Goal: Information Seeking & Learning: Learn about a topic

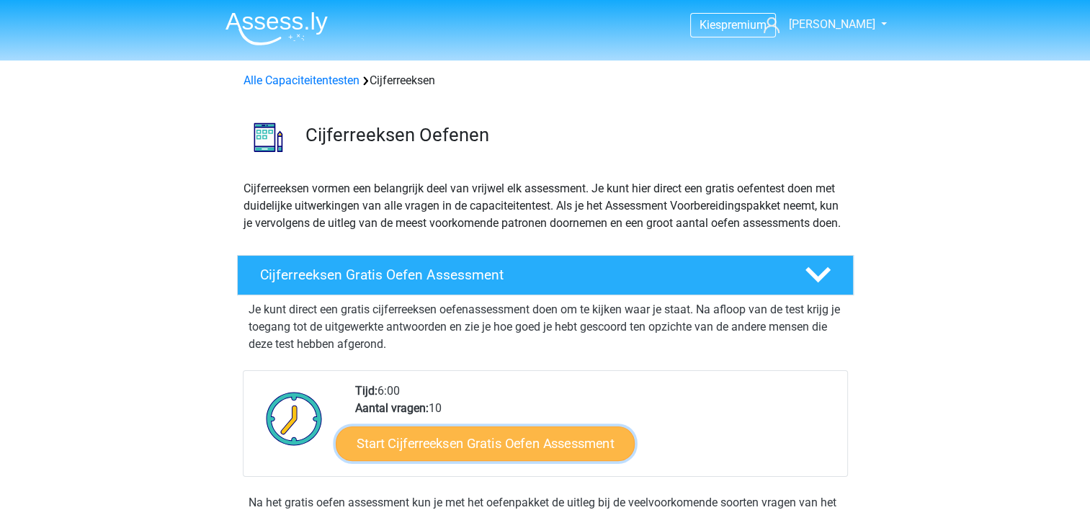
click at [413, 457] on link "Start Cijferreeksen Gratis Oefen Assessment" at bounding box center [485, 443] width 299 height 35
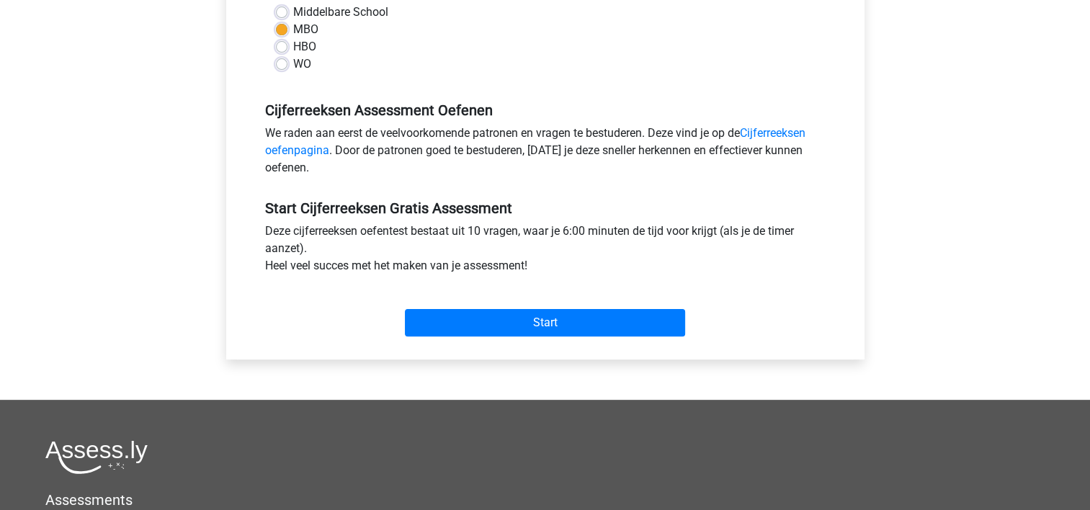
scroll to position [375, 0]
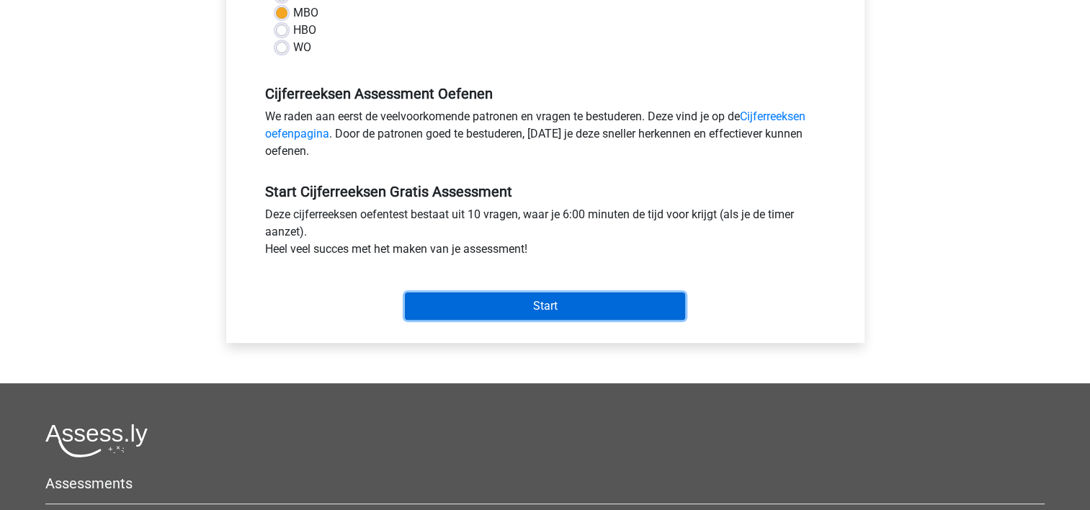
click at [536, 305] on input "Start" at bounding box center [545, 305] width 280 height 27
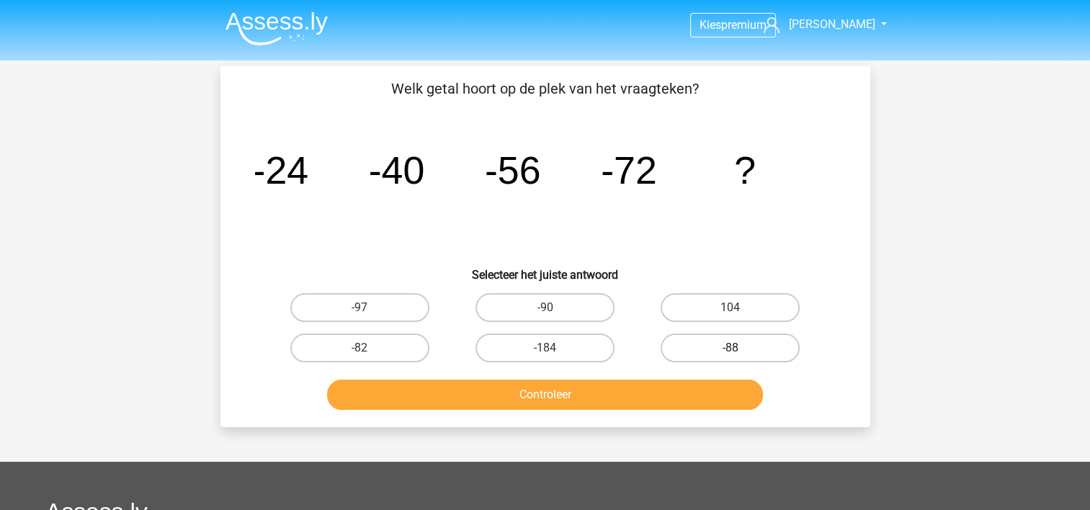
click at [692, 349] on label "-88" at bounding box center [730, 348] width 139 height 29
click at [730, 349] on input "-88" at bounding box center [734, 352] width 9 height 9
radio input "true"
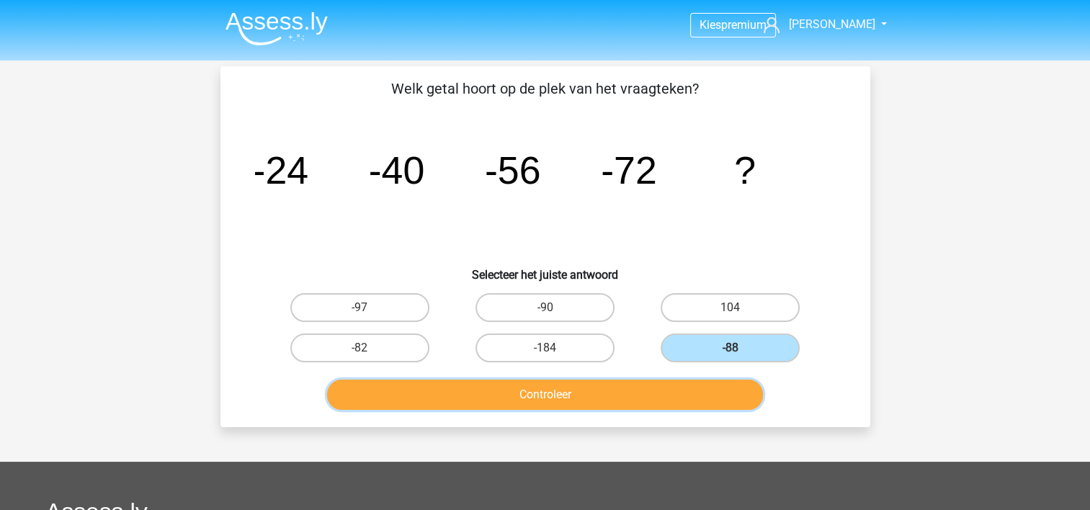
click at [582, 387] on button "Controleer" at bounding box center [545, 395] width 436 height 30
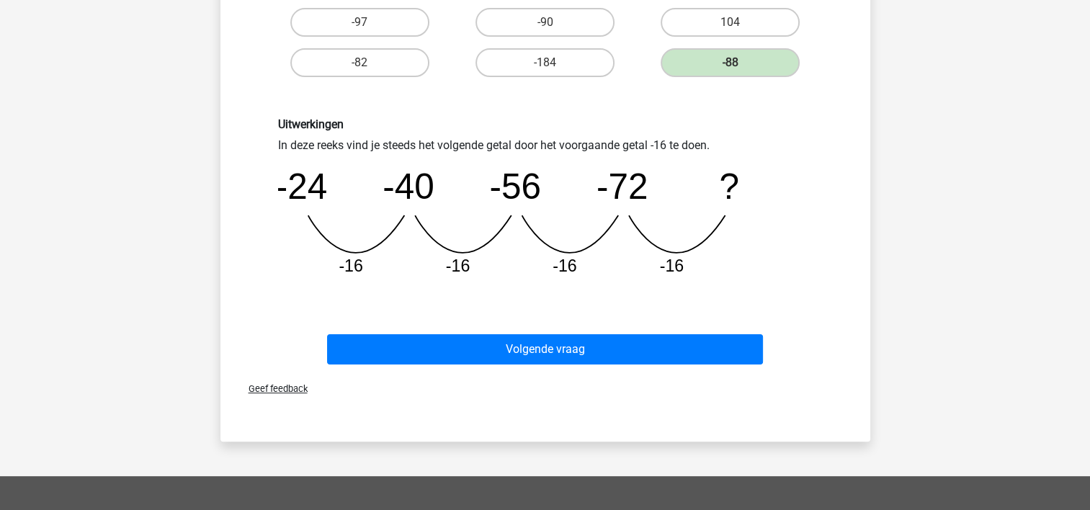
scroll to position [317, 0]
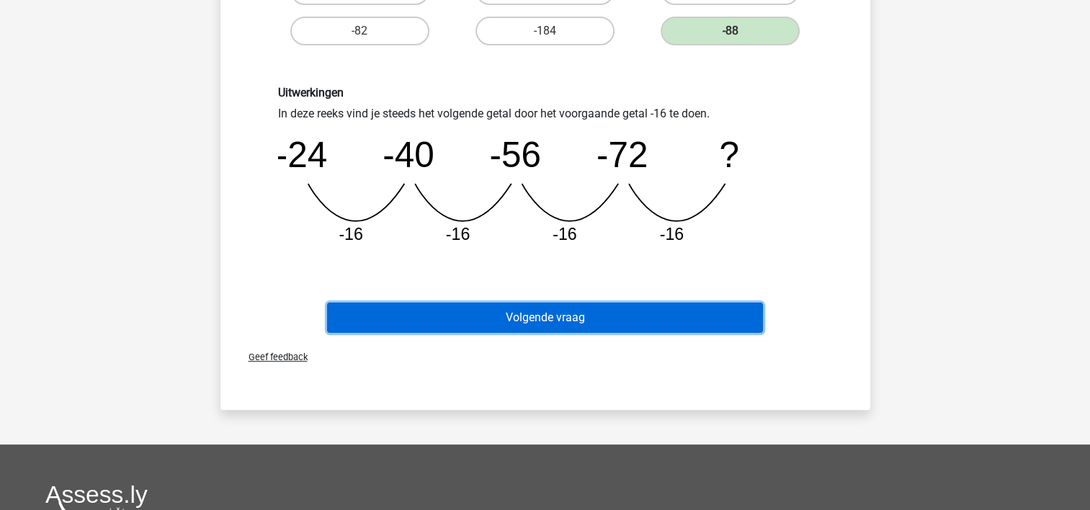
click at [562, 317] on button "Volgende vraag" at bounding box center [545, 318] width 436 height 30
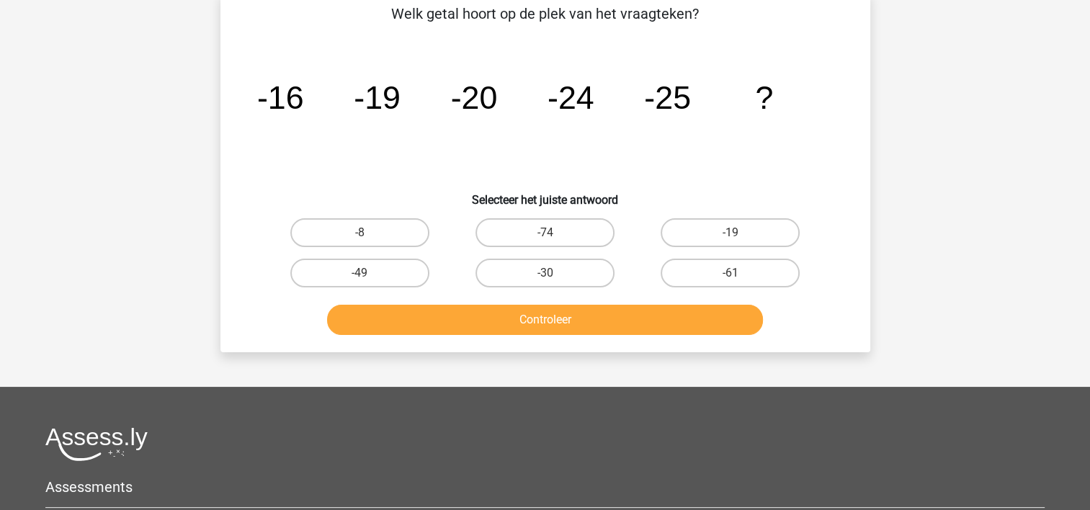
scroll to position [66, 0]
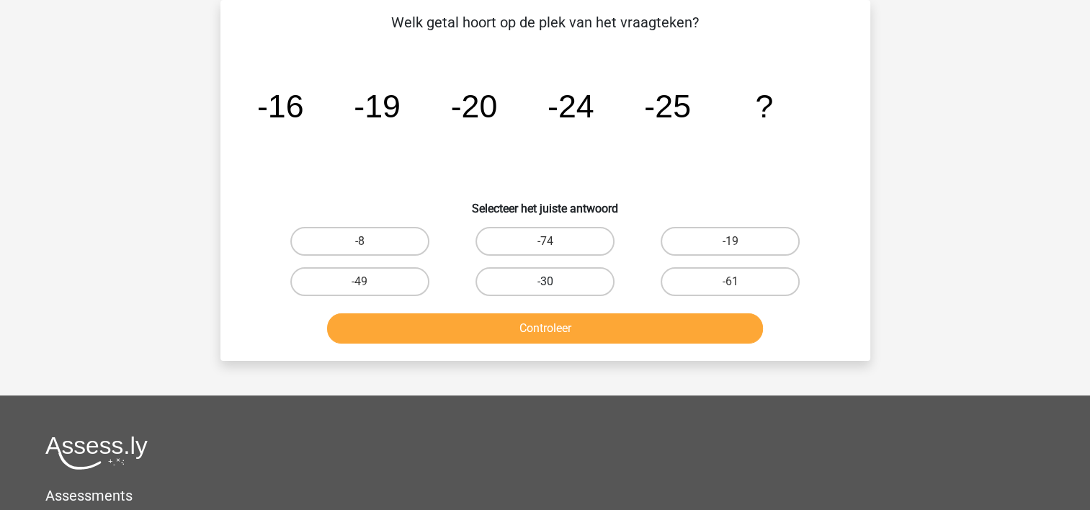
click at [563, 271] on label "-30" at bounding box center [544, 281] width 139 height 29
click at [554, 282] on input "-30" at bounding box center [549, 286] width 9 height 9
radio input "true"
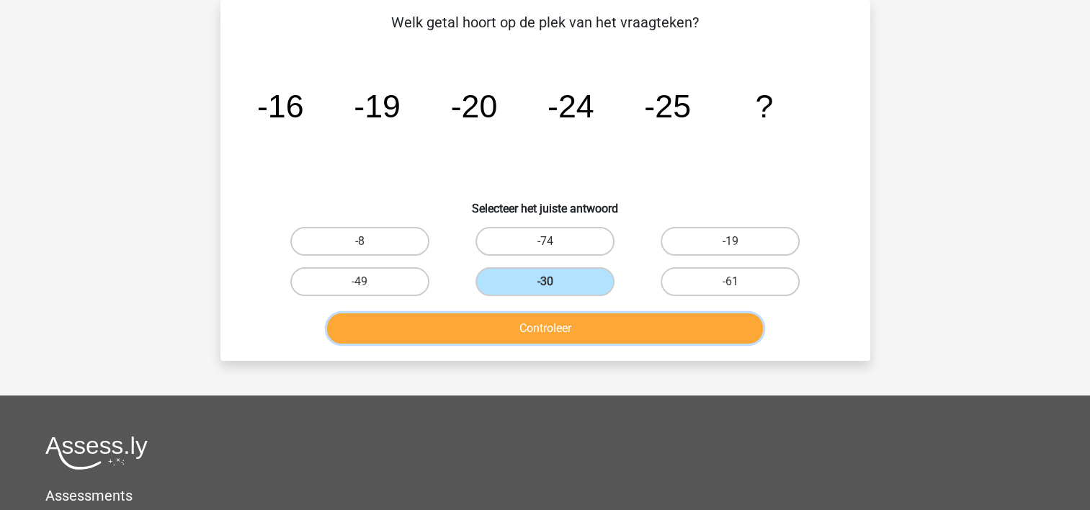
click at [541, 323] on button "Controleer" at bounding box center [545, 328] width 436 height 30
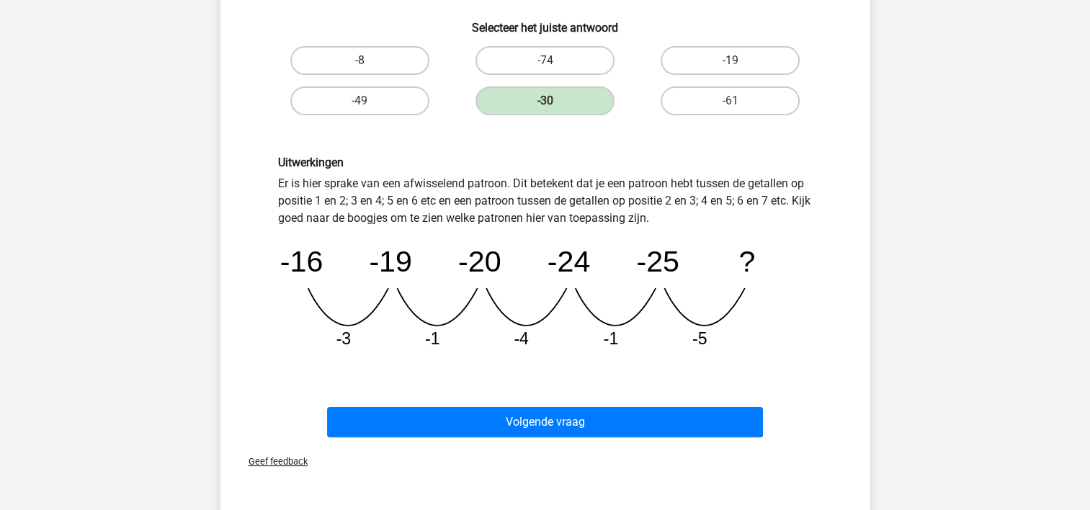
scroll to position [268, 0]
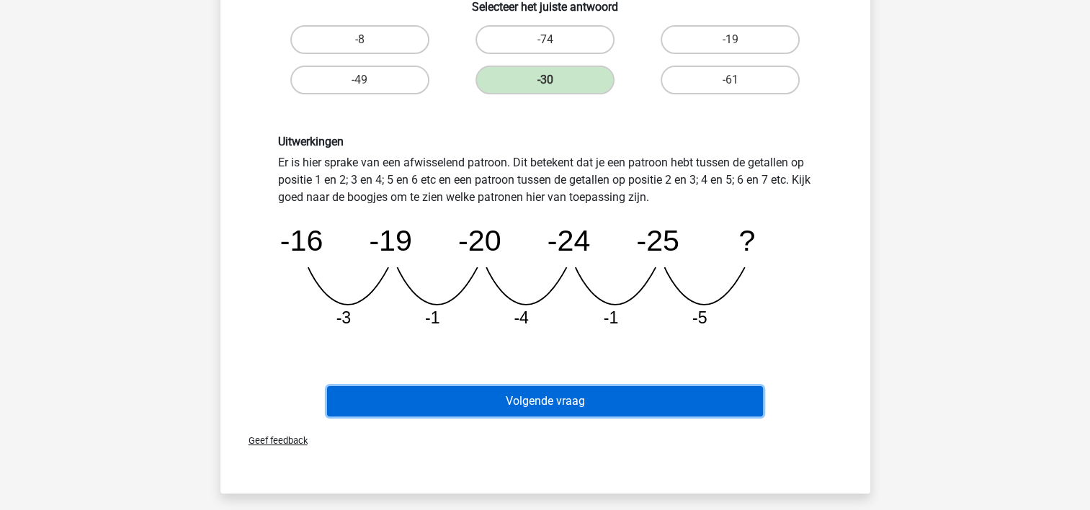
click at [592, 396] on button "Volgende vraag" at bounding box center [545, 401] width 436 height 30
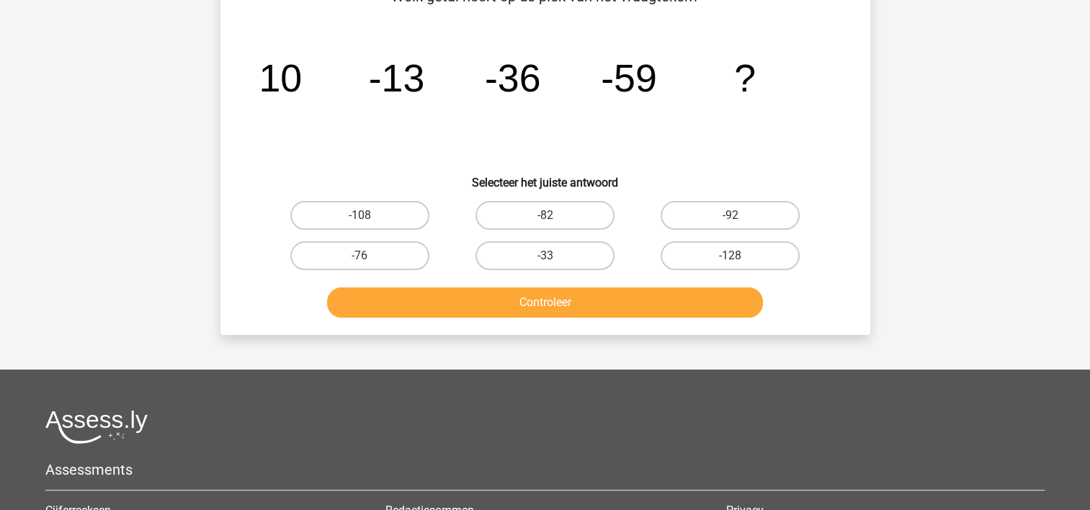
scroll to position [66, 0]
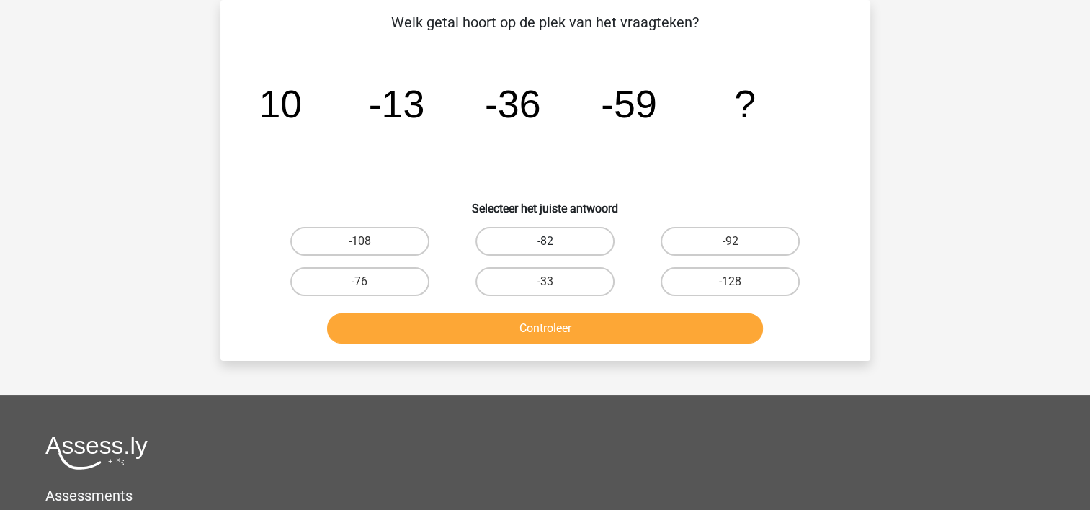
click at [542, 234] on label "-82" at bounding box center [544, 241] width 139 height 29
click at [545, 241] on input "-82" at bounding box center [549, 245] width 9 height 9
radio input "true"
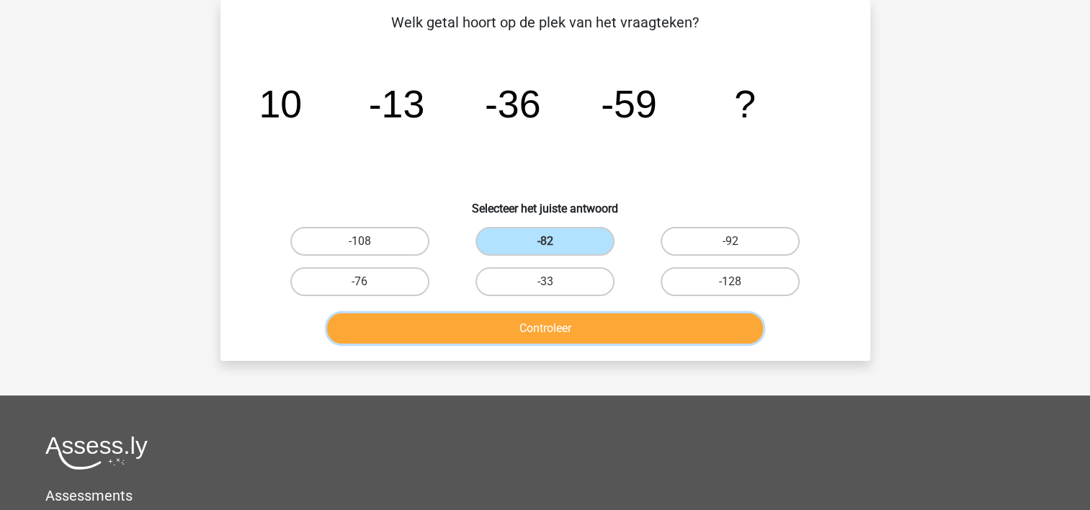
click at [537, 314] on button "Controleer" at bounding box center [545, 328] width 436 height 30
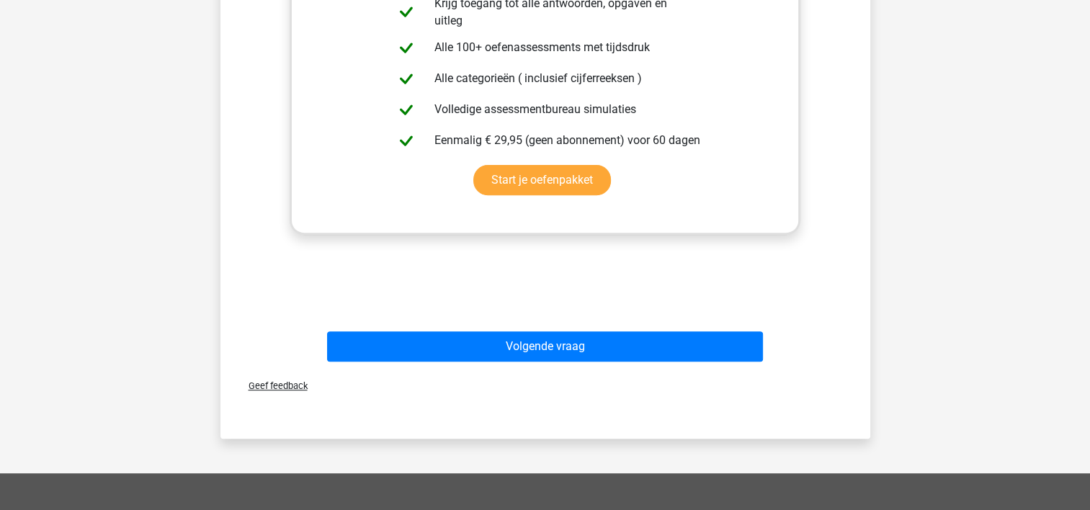
scroll to position [854, 0]
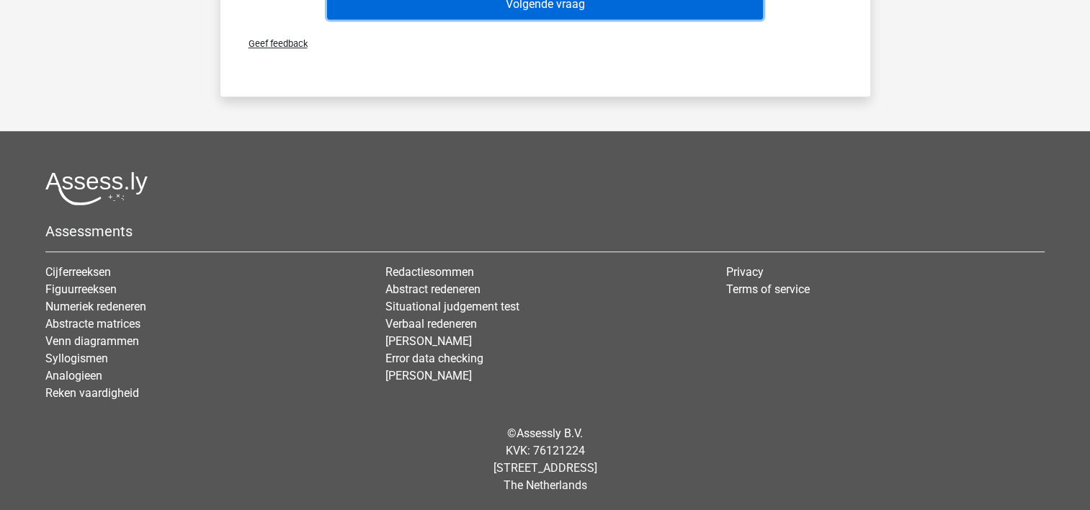
click at [539, 3] on button "Volgende vraag" at bounding box center [545, 4] width 436 height 30
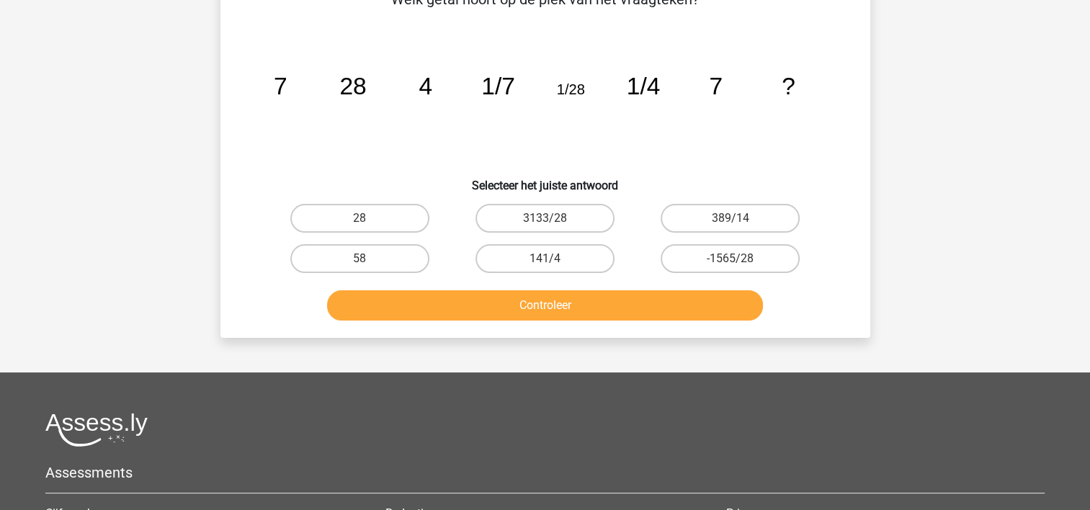
scroll to position [66, 0]
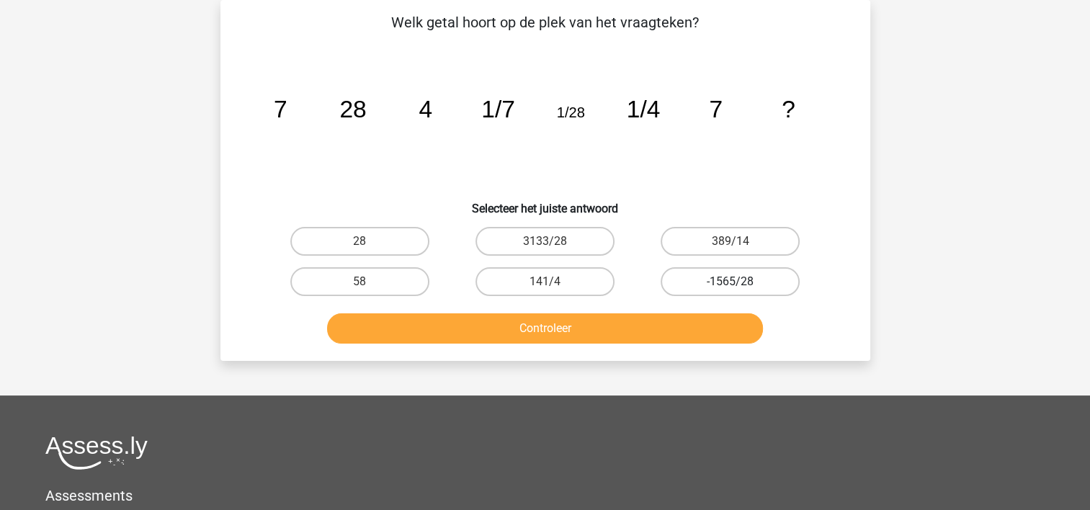
click at [695, 269] on label "-1565/28" at bounding box center [730, 281] width 139 height 29
click at [730, 282] on input "-1565/28" at bounding box center [734, 286] width 9 height 9
radio input "true"
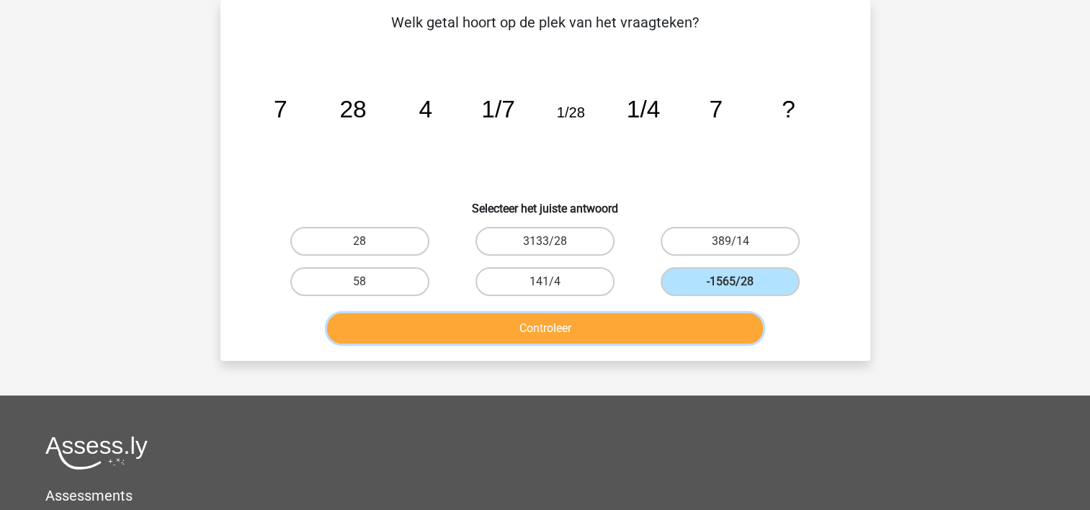
click at [581, 318] on button "Controleer" at bounding box center [545, 328] width 436 height 30
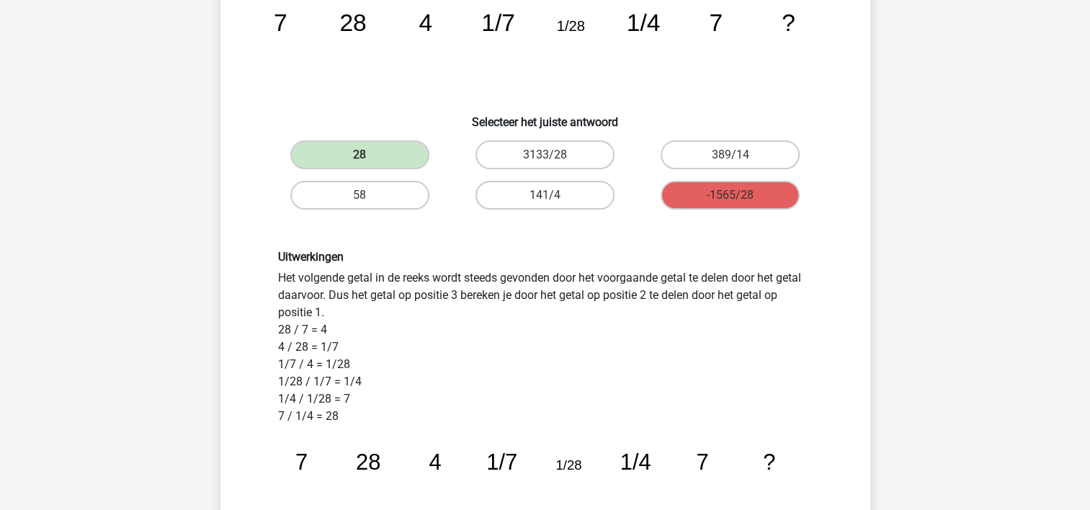
scroll to position [182, 0]
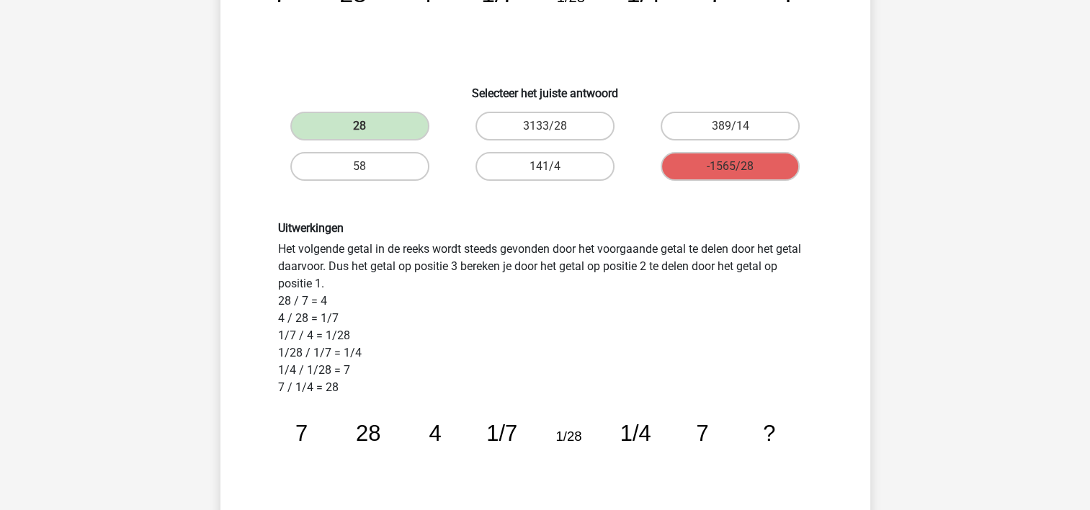
click at [1089, 500] on div "Kies premium Erwin erwingrozema@gmail.com" at bounding box center [545, 458] width 1090 height 1280
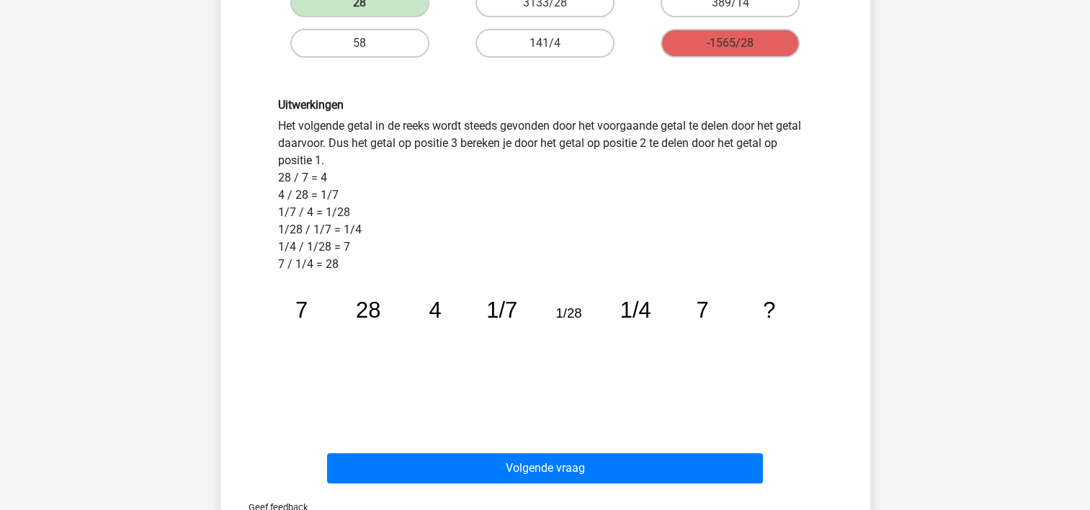
scroll to position [326, 0]
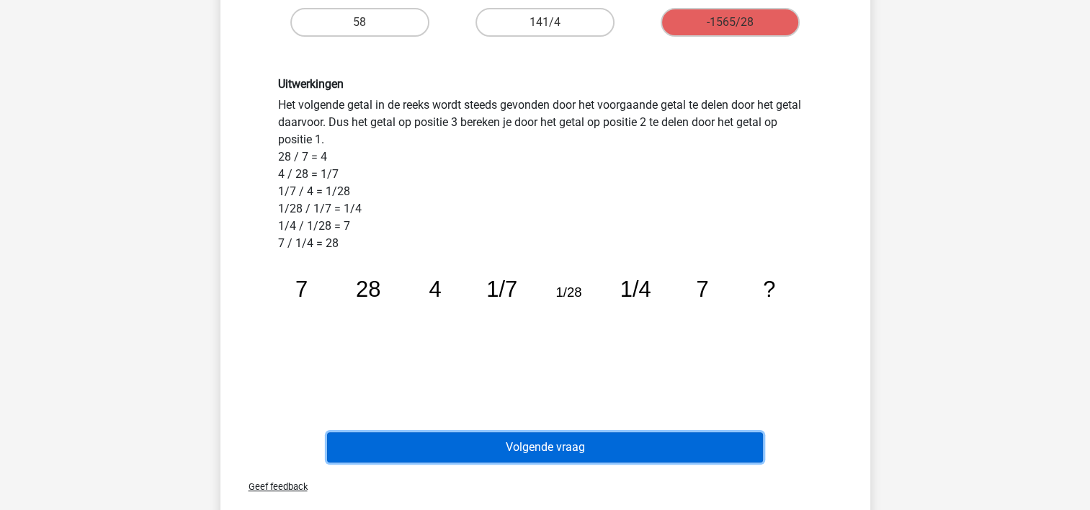
click at [570, 444] on button "Volgende vraag" at bounding box center [545, 447] width 436 height 30
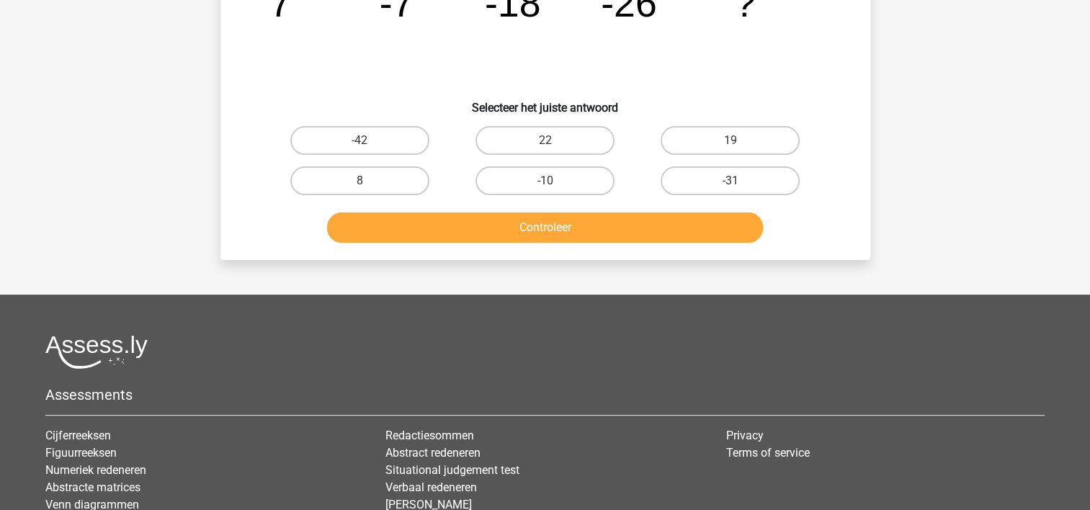
scroll to position [66, 0]
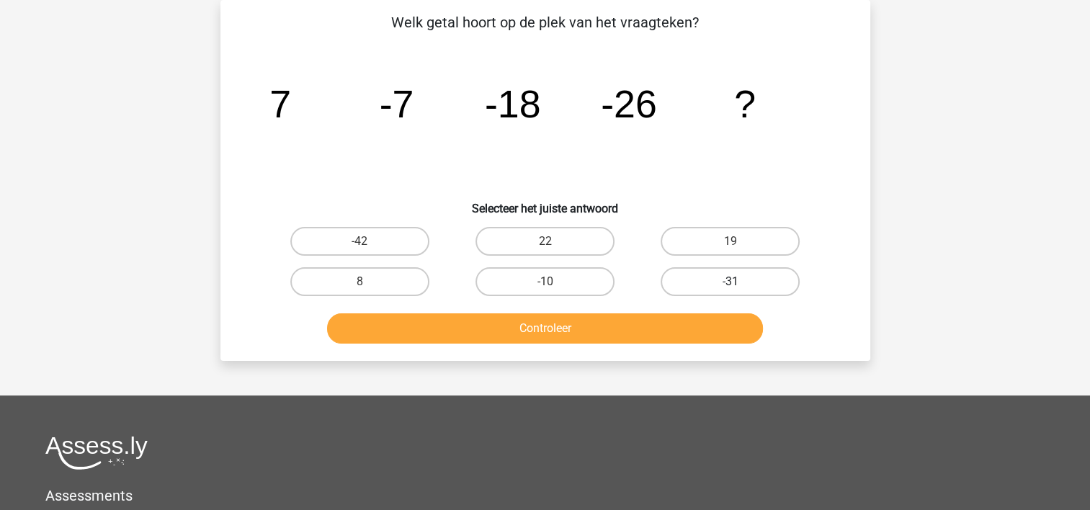
click at [725, 282] on label "-31" at bounding box center [730, 281] width 139 height 29
click at [730, 282] on input "-31" at bounding box center [734, 286] width 9 height 9
radio input "true"
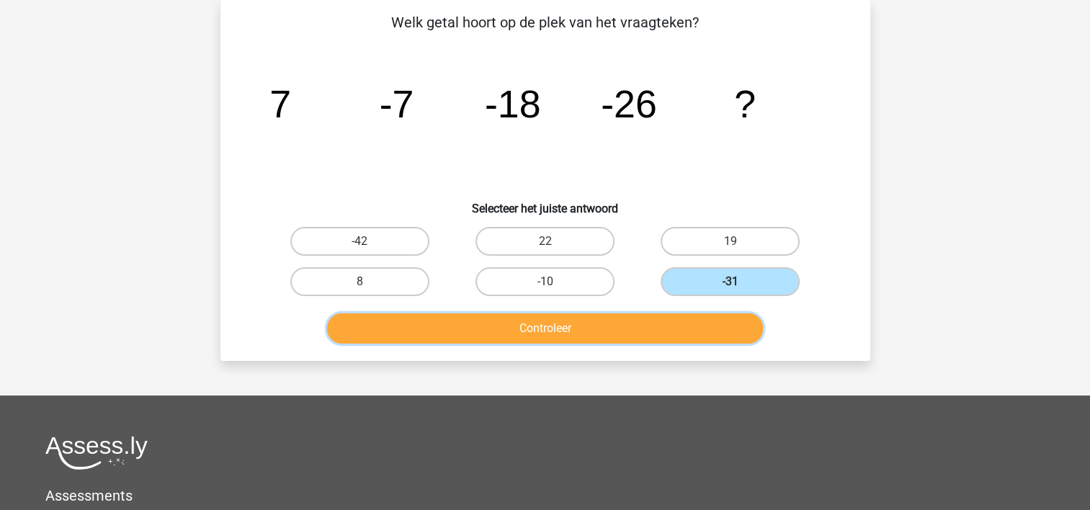
click at [600, 326] on button "Controleer" at bounding box center [545, 328] width 436 height 30
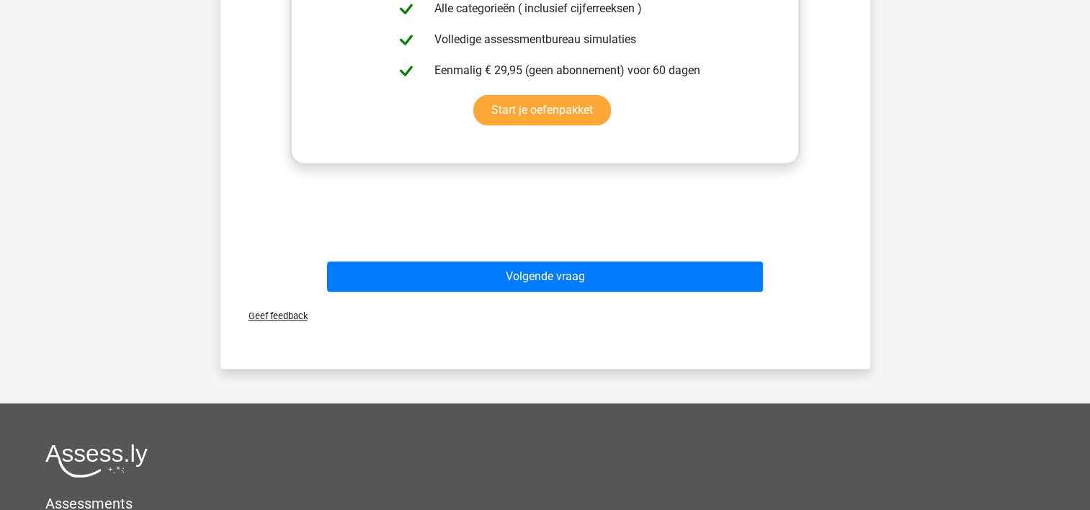
scroll to position [614, 0]
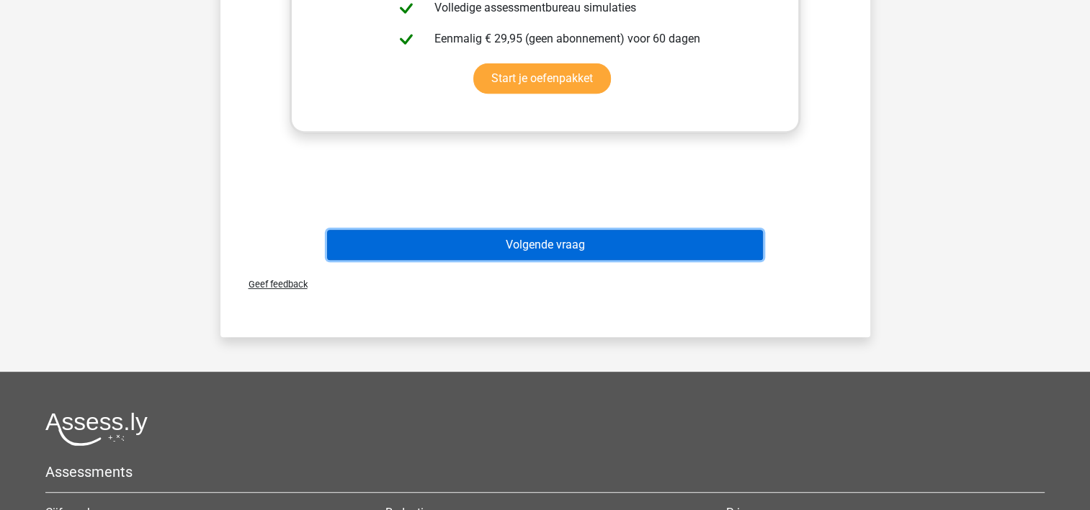
click at [553, 247] on button "Volgende vraag" at bounding box center [545, 245] width 436 height 30
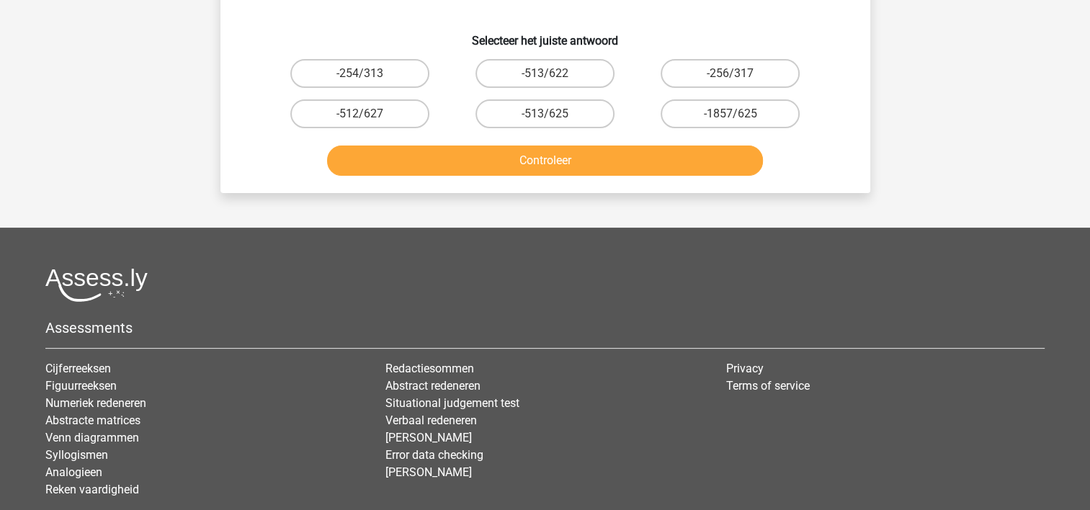
scroll to position [66, 0]
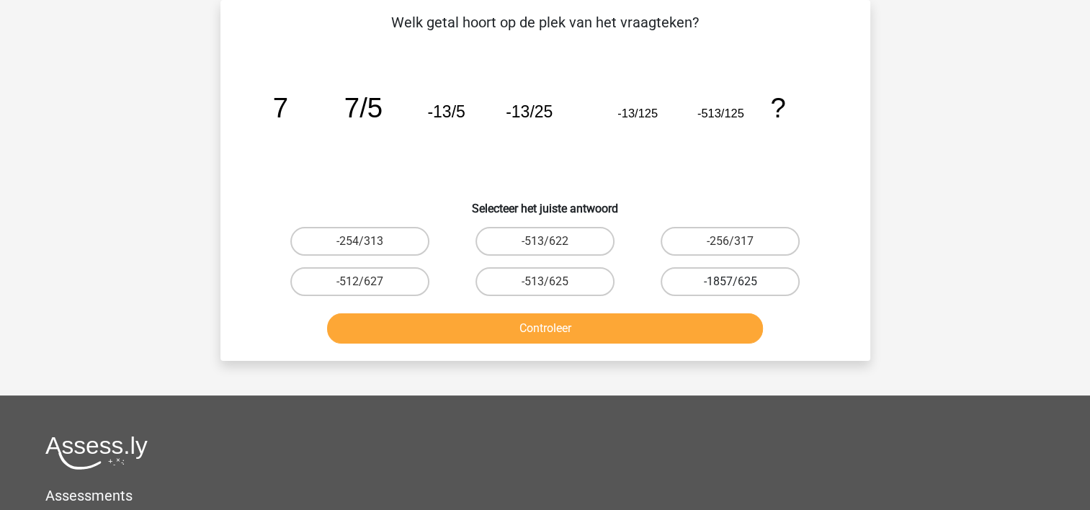
click at [696, 268] on label "-1857/625" at bounding box center [730, 281] width 139 height 29
click at [730, 282] on input "-1857/625" at bounding box center [734, 286] width 9 height 9
radio input "true"
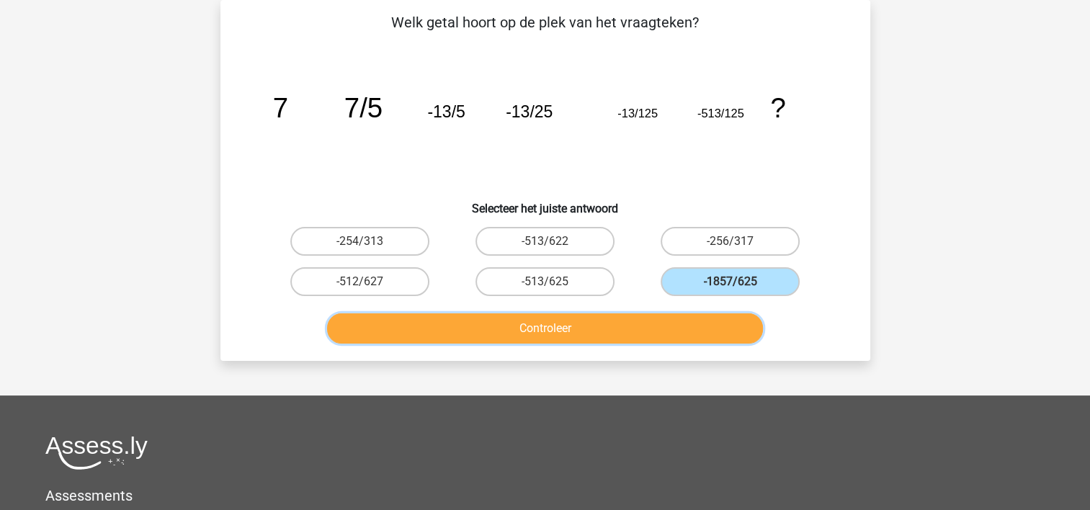
click at [623, 326] on button "Controleer" at bounding box center [545, 328] width 436 height 30
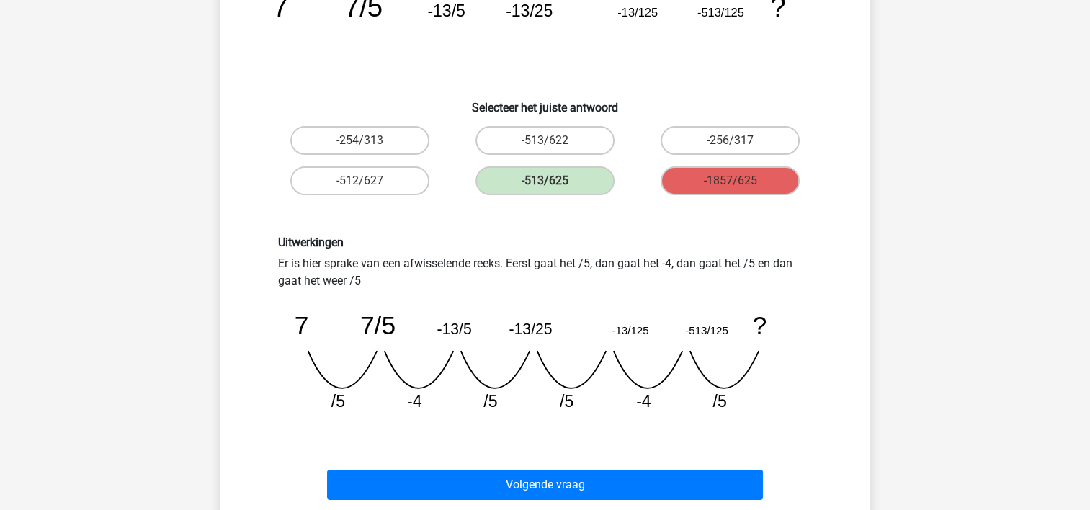
scroll to position [182, 0]
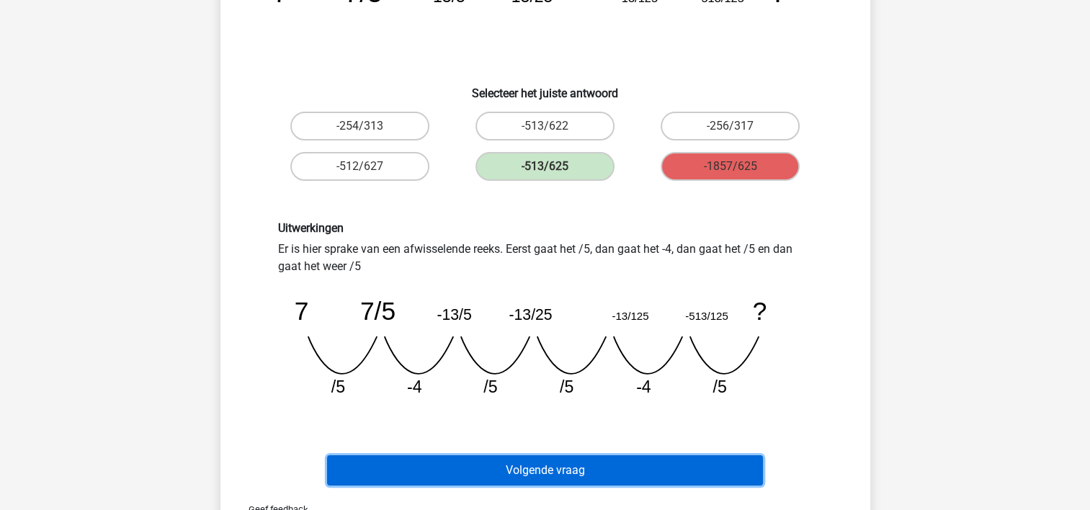
click at [627, 456] on button "Volgende vraag" at bounding box center [545, 470] width 436 height 30
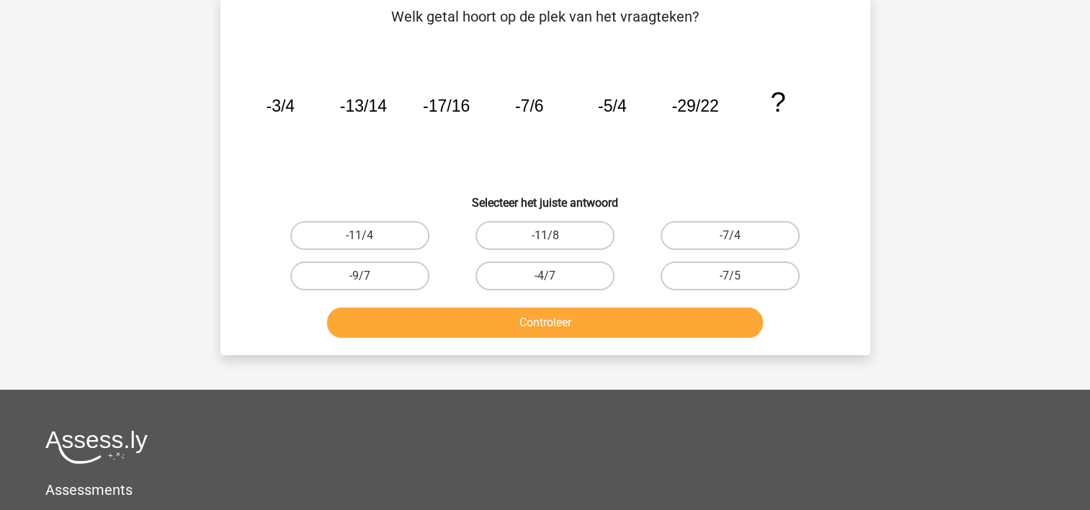
scroll to position [66, 0]
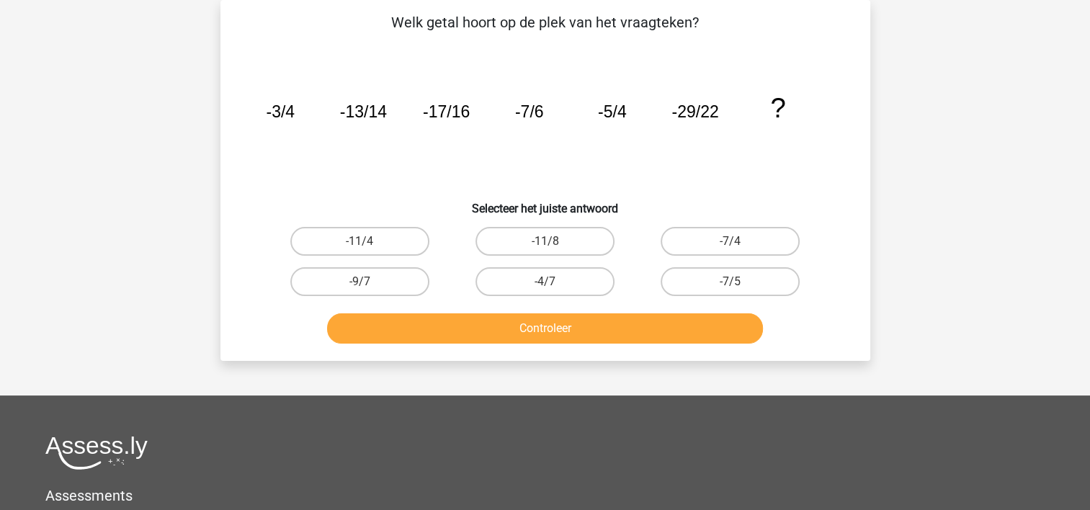
click at [594, 332] on button "Controleer" at bounding box center [545, 328] width 436 height 30
click at [520, 236] on label "-11/8" at bounding box center [544, 241] width 139 height 29
click at [545, 241] on input "-11/8" at bounding box center [549, 245] width 9 height 9
radio input "true"
click at [494, 310] on div "Controleer" at bounding box center [545, 326] width 604 height 48
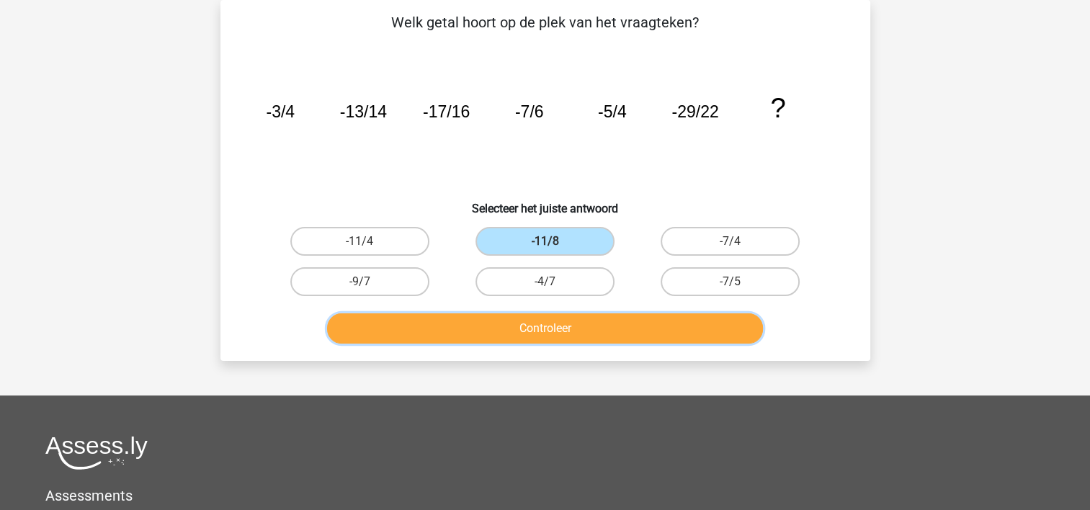
click at [491, 323] on button "Controleer" at bounding box center [545, 328] width 436 height 30
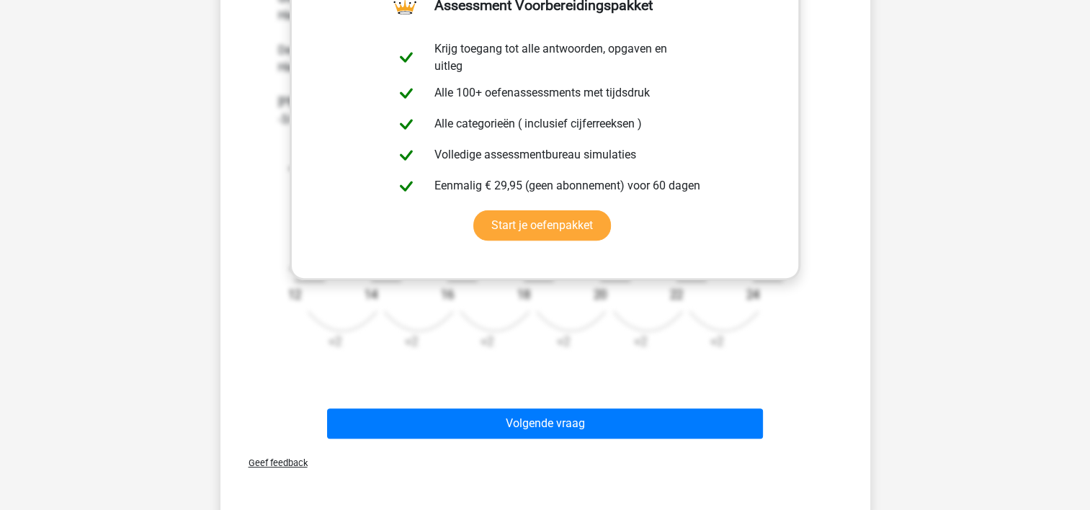
scroll to position [499, 0]
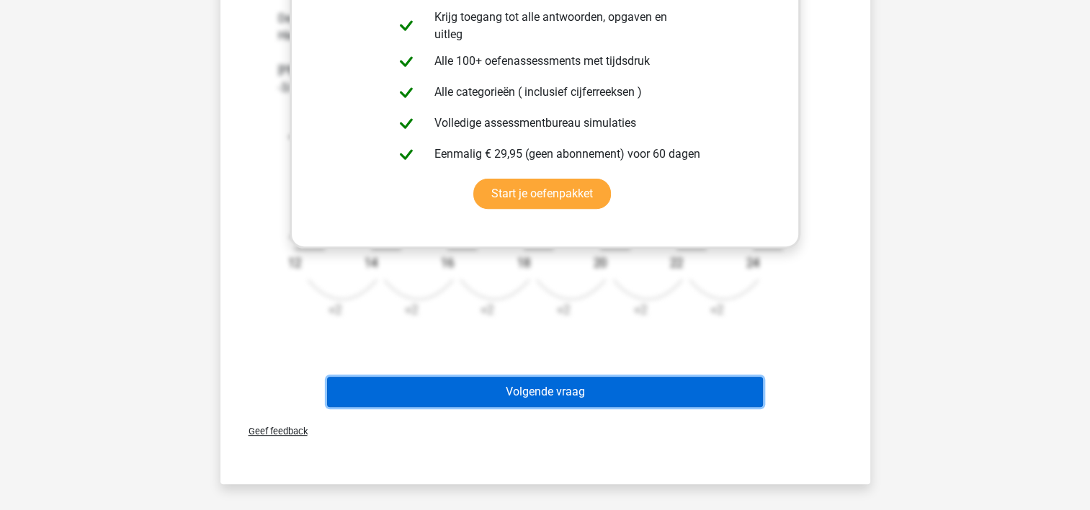
click at [469, 379] on button "Volgende vraag" at bounding box center [545, 392] width 436 height 30
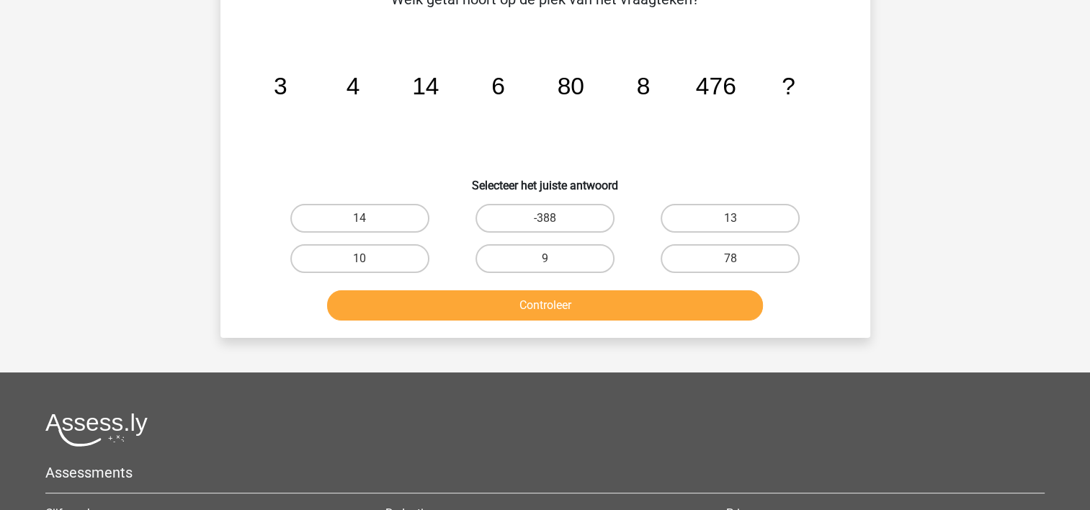
scroll to position [66, 0]
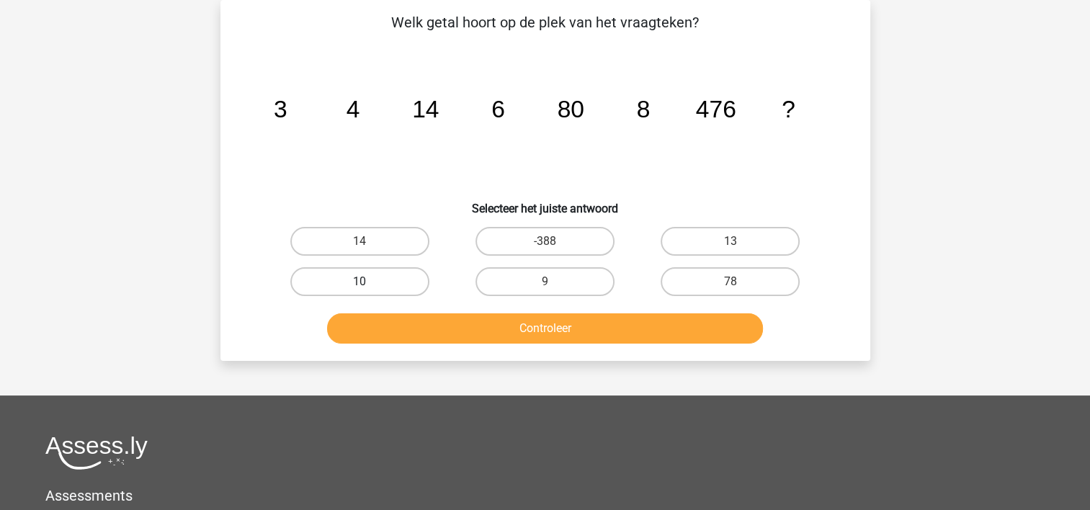
click at [410, 280] on label "10" at bounding box center [359, 281] width 139 height 29
click at [369, 282] on input "10" at bounding box center [363, 286] width 9 height 9
radio input "true"
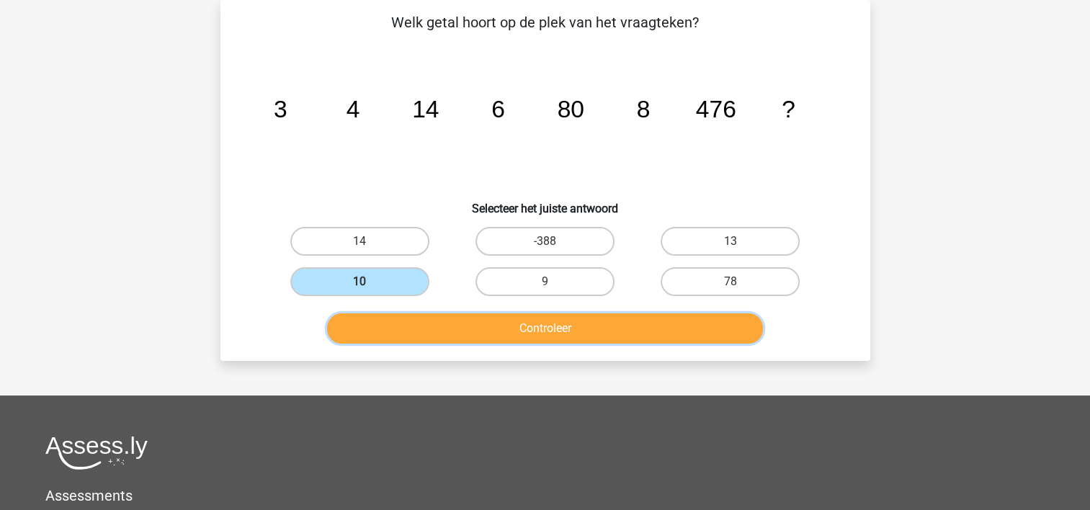
click at [491, 318] on button "Controleer" at bounding box center [545, 328] width 436 height 30
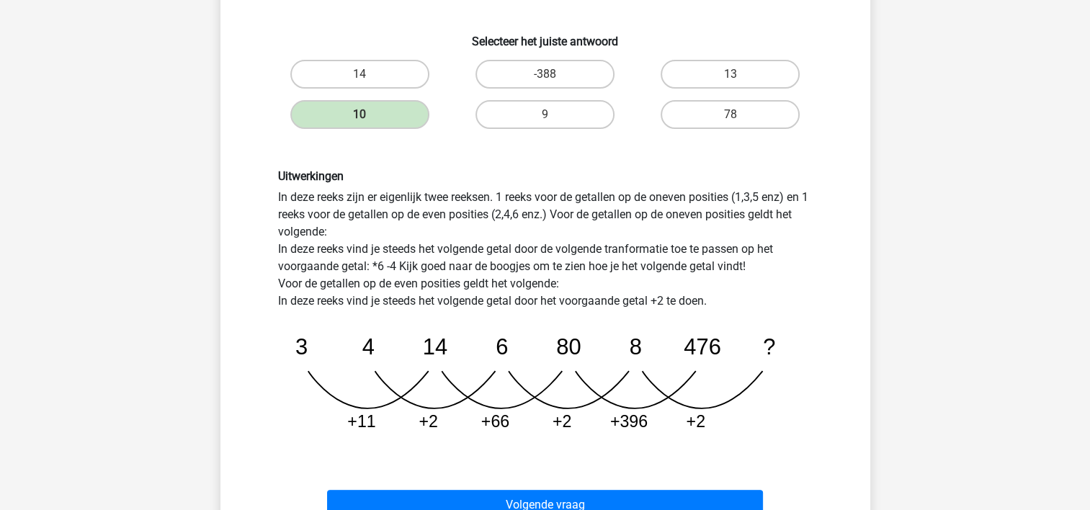
scroll to position [239, 0]
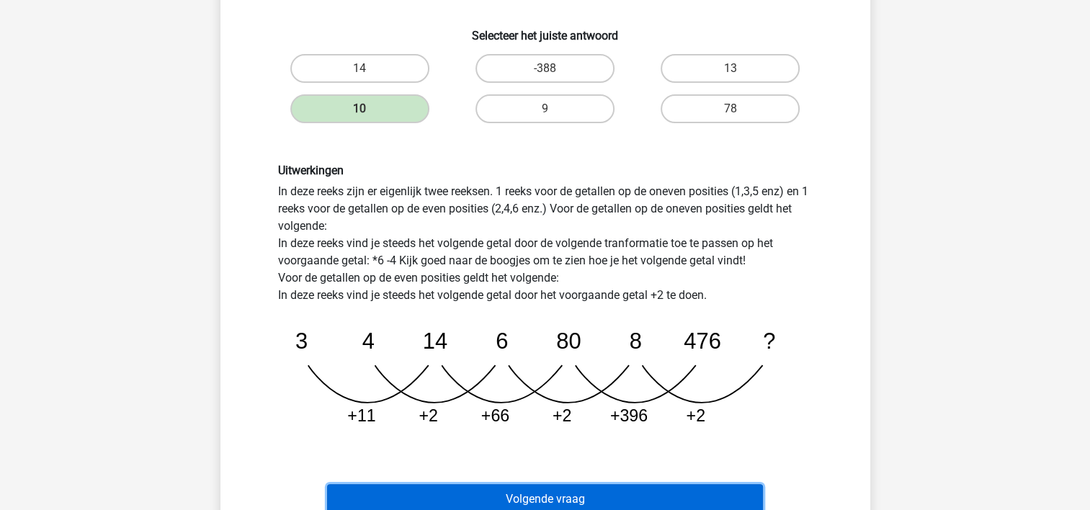
click at [533, 487] on button "Volgende vraag" at bounding box center [545, 499] width 436 height 30
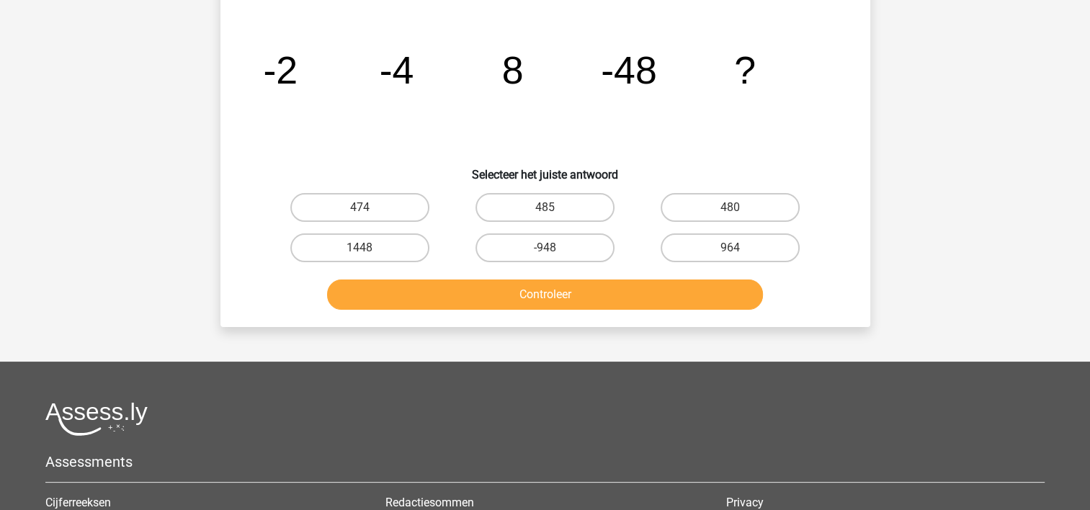
scroll to position [66, 0]
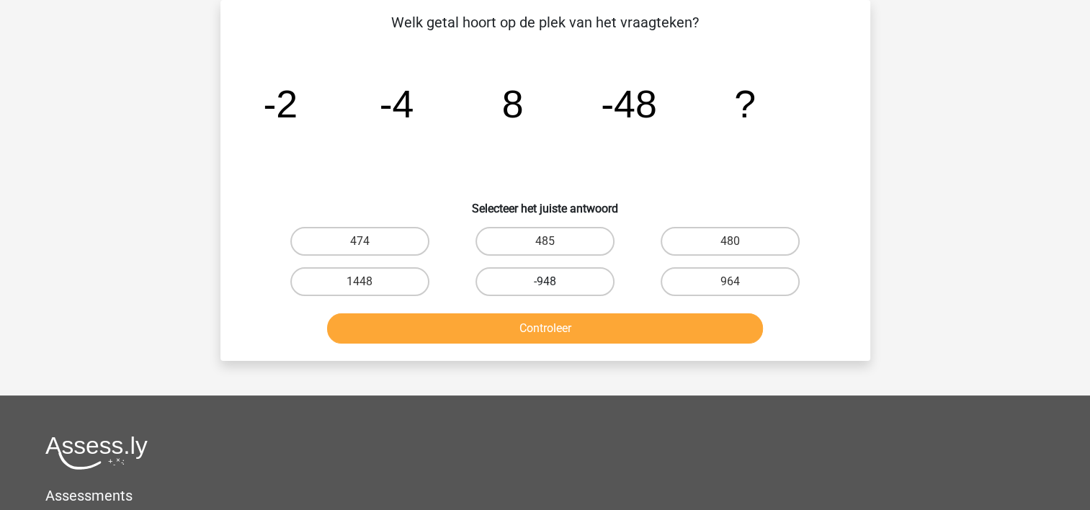
click at [553, 280] on label "-948" at bounding box center [544, 281] width 139 height 29
click at [553, 282] on input "-948" at bounding box center [549, 286] width 9 height 9
radio input "true"
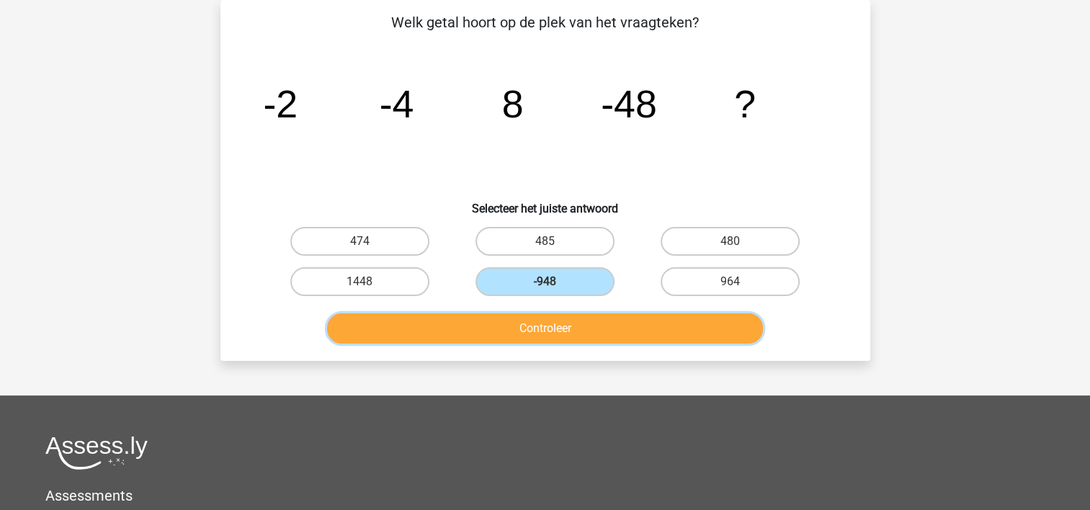
click at [550, 320] on button "Controleer" at bounding box center [545, 328] width 436 height 30
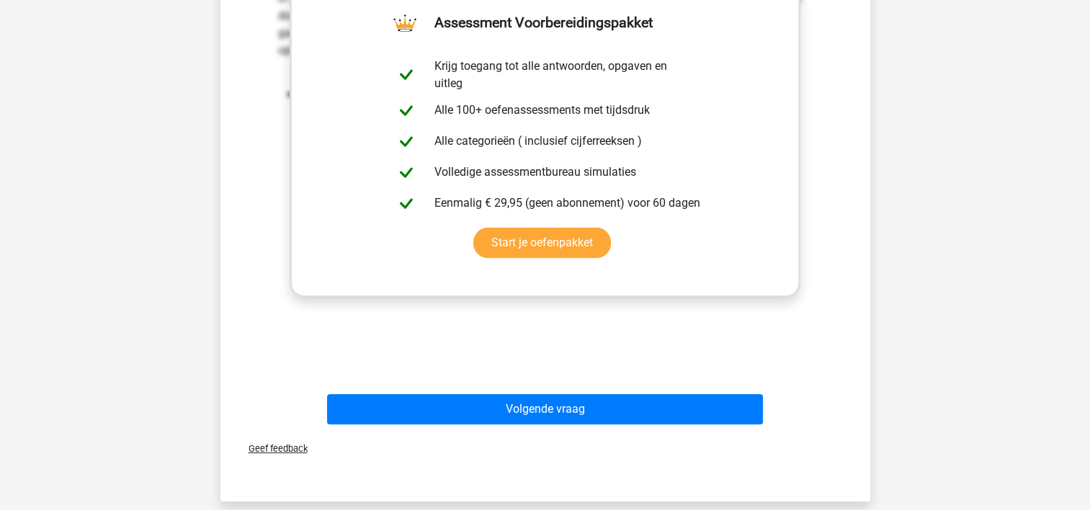
scroll to position [470, 0]
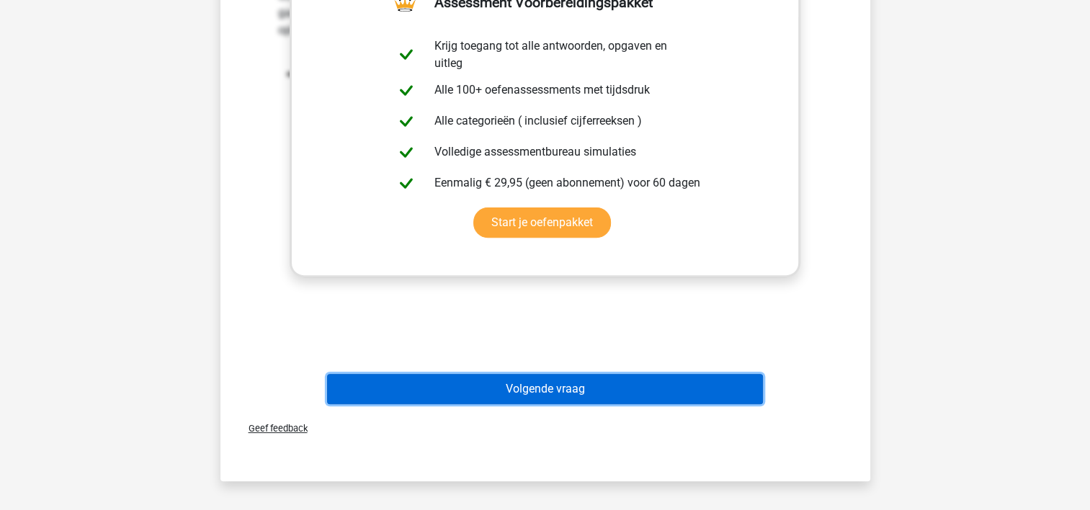
click at [535, 378] on button "Volgende vraag" at bounding box center [545, 389] width 436 height 30
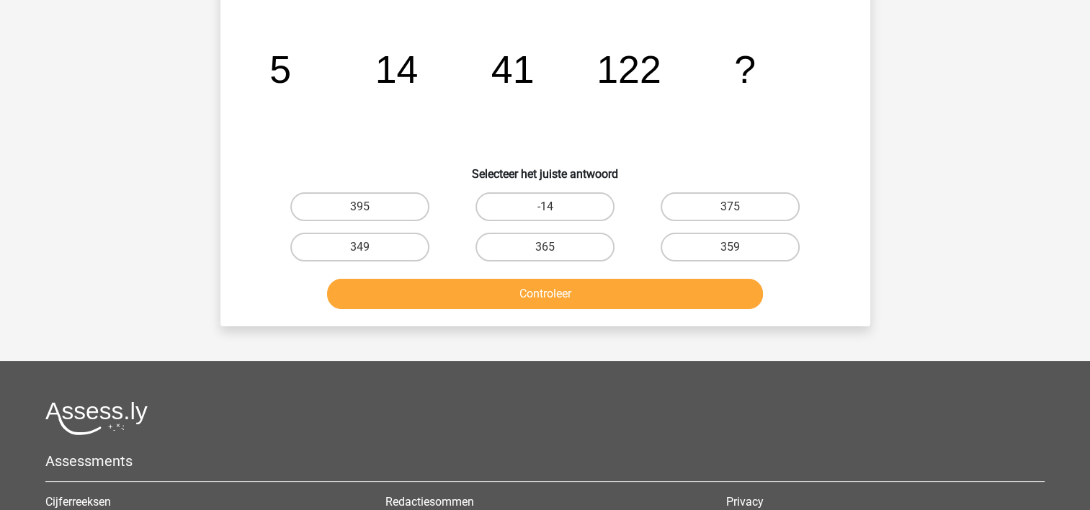
scroll to position [66, 0]
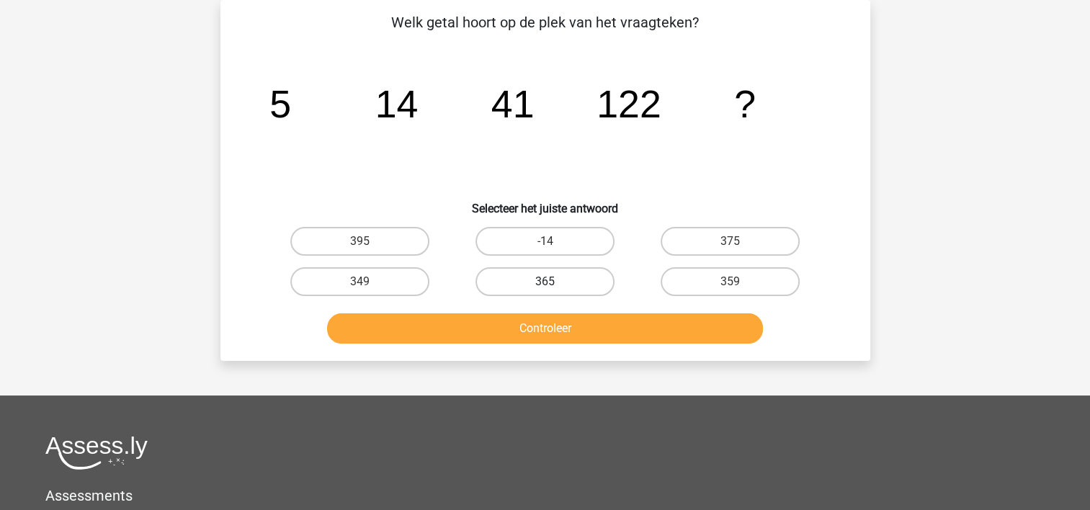
click at [533, 280] on label "365" at bounding box center [544, 281] width 139 height 29
click at [545, 282] on input "365" at bounding box center [549, 286] width 9 height 9
radio input "true"
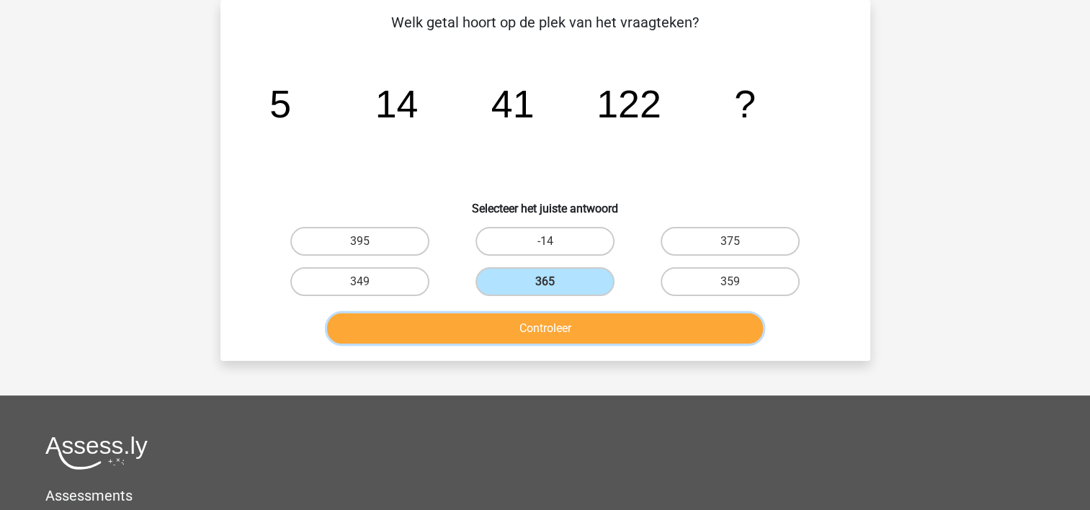
click at [528, 323] on button "Controleer" at bounding box center [545, 328] width 436 height 30
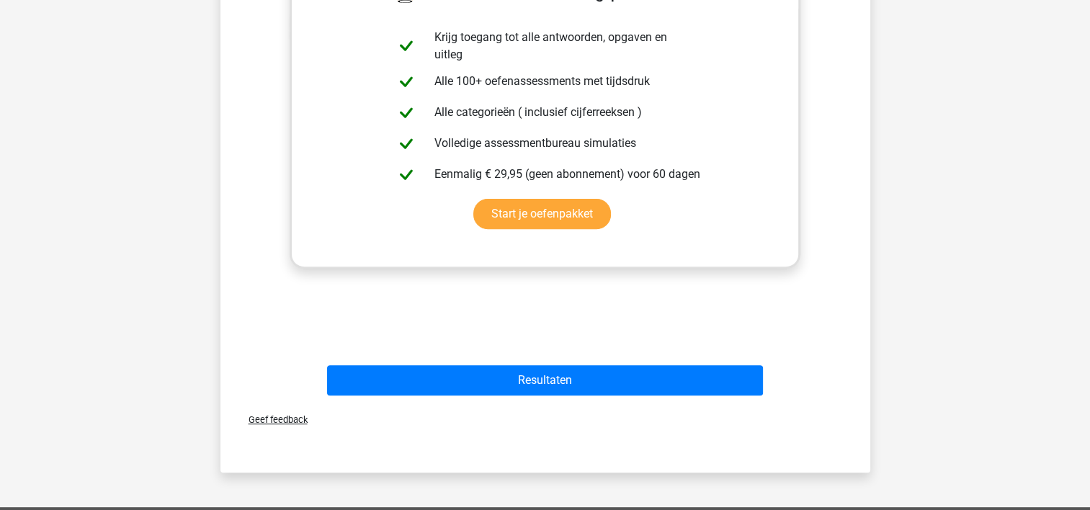
scroll to position [499, 0]
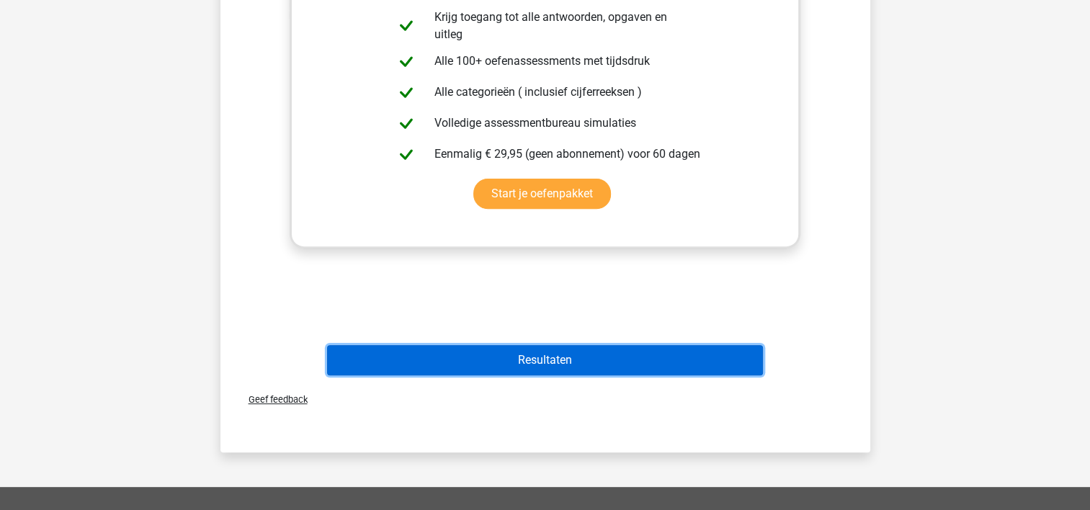
click at [568, 361] on button "Resultaten" at bounding box center [545, 360] width 436 height 30
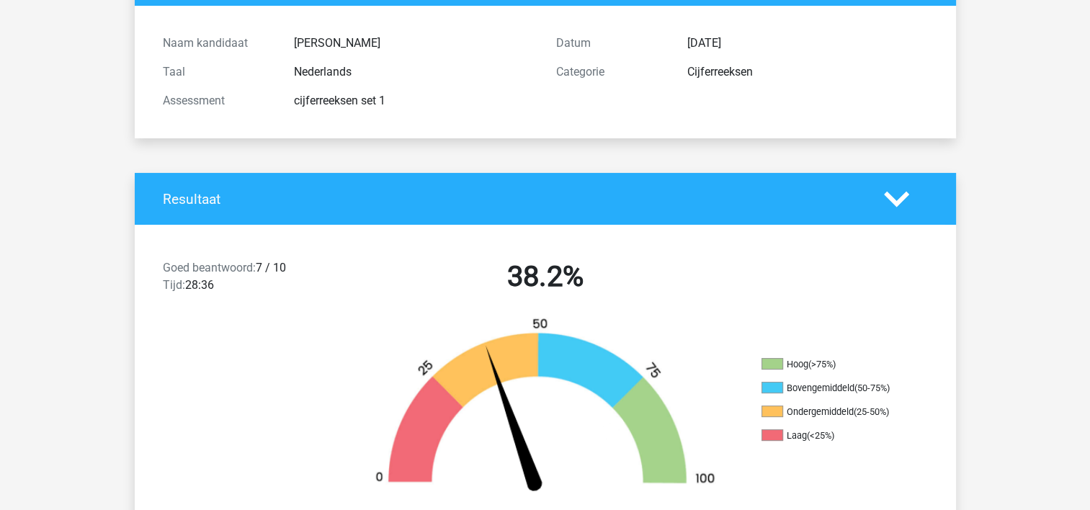
scroll to position [288, 0]
